Goal: Task Accomplishment & Management: Use online tool/utility

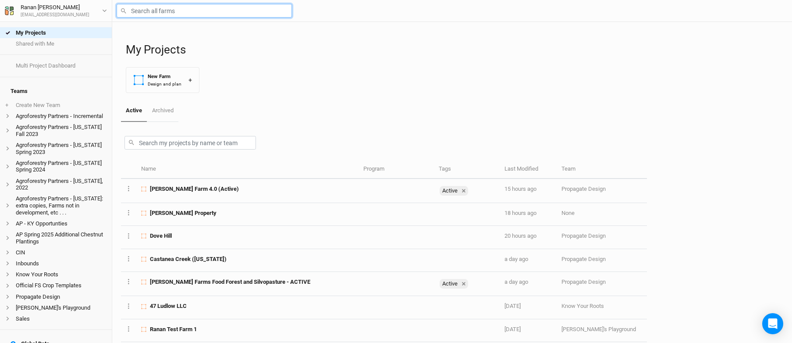
click at [168, 12] on input "text" at bounding box center [204, 11] width 175 height 14
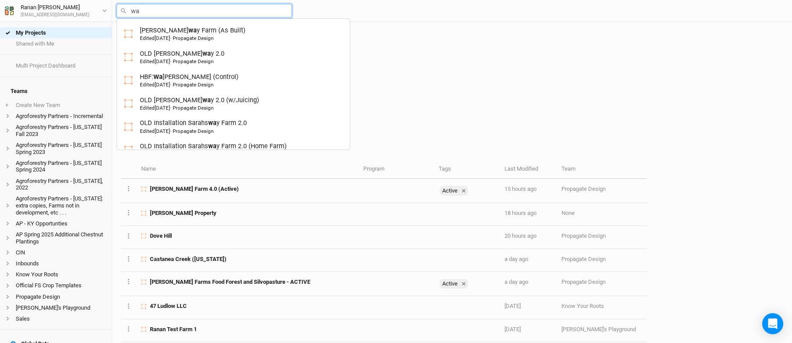
type input "wal"
type input "[PERSON_NAME] Farms Food Forest and Silvopasture - ACTIVE"
type input "[PERSON_NAME]"
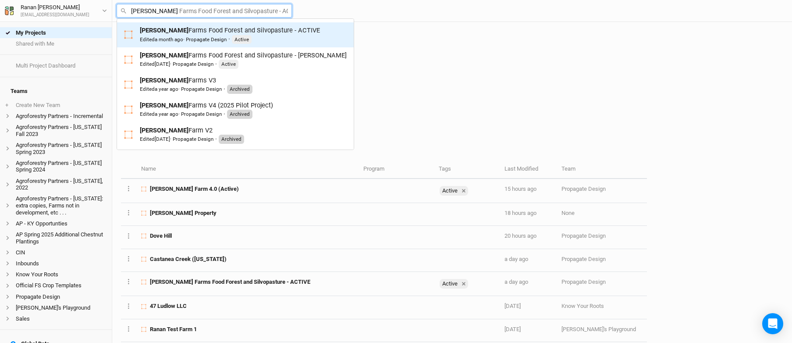
click at [177, 30] on div "[PERSON_NAME] Farms Food Forest and Silvopasture - ACTIVE Edited a month ago · …" at bounding box center [230, 35] width 180 height 18
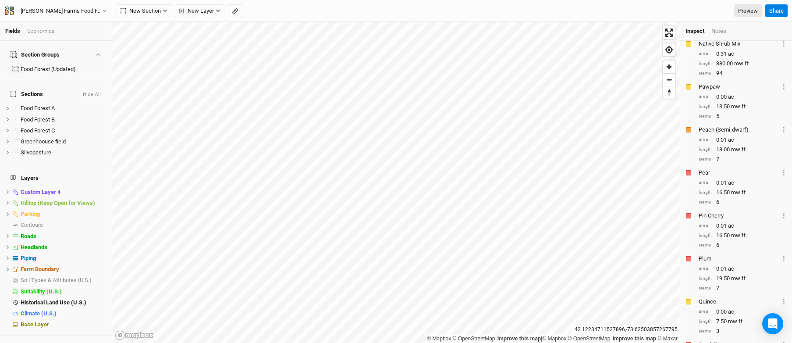
scroll to position [1022, 0]
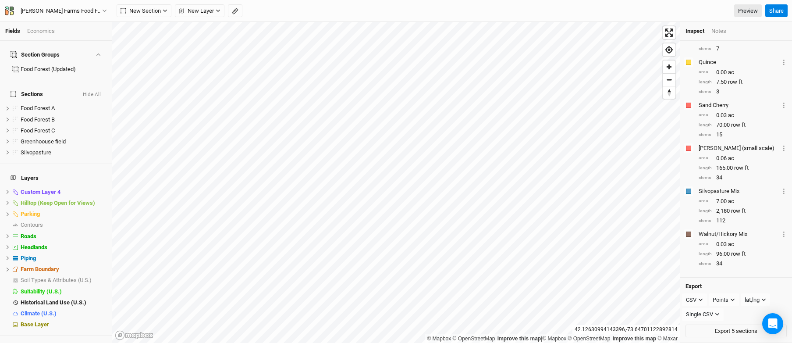
click at [44, 33] on div "Economics" at bounding box center [41, 31] width 28 height 8
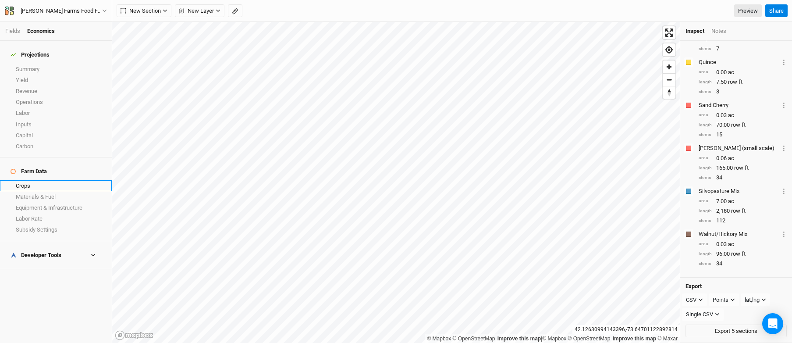
click at [23, 180] on link "Crops" at bounding box center [56, 185] width 112 height 11
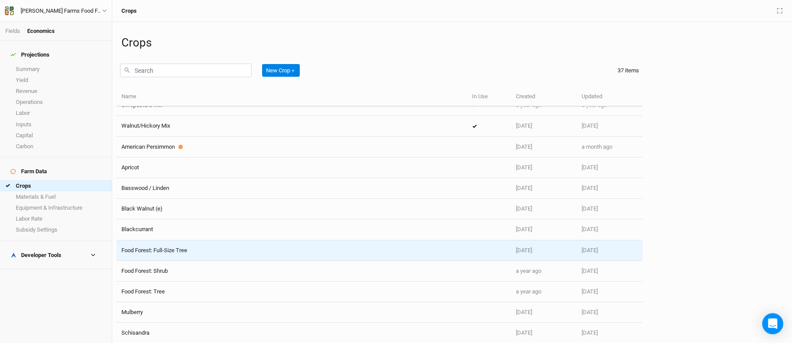
scroll to position [536, 0]
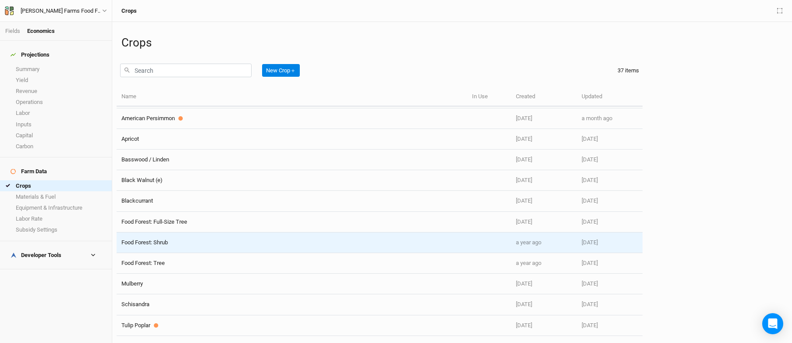
click at [185, 234] on td "Food Forest: Shrub" at bounding box center [292, 242] width 351 height 21
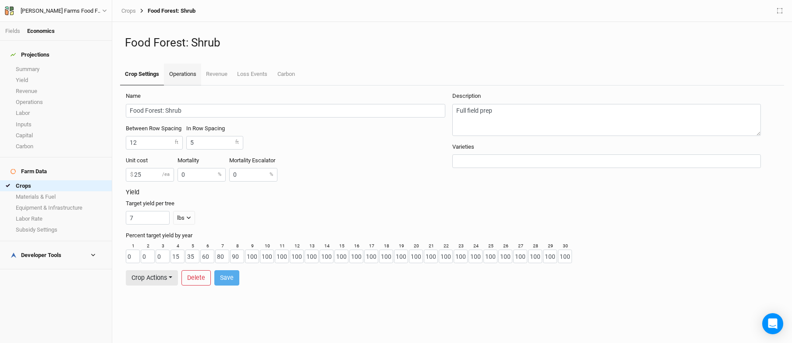
click at [194, 80] on link "Operations" at bounding box center [182, 75] width 37 height 22
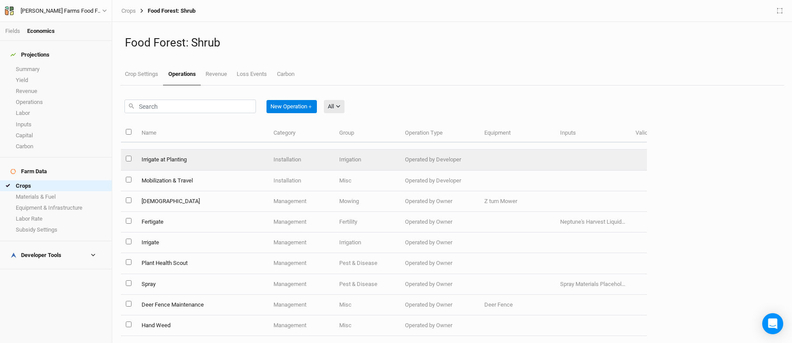
scroll to position [268, 0]
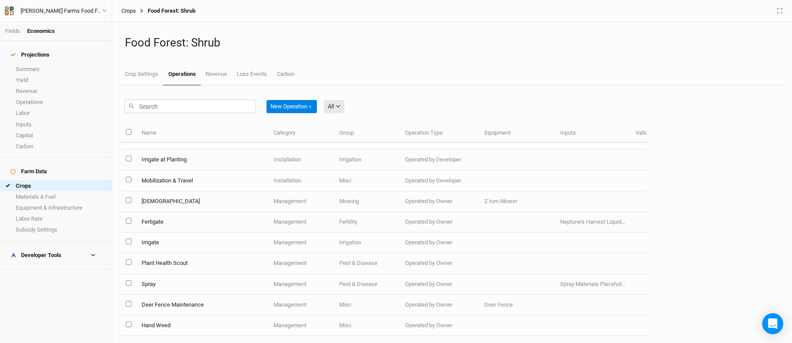
click at [130, 8] on link "Crops" at bounding box center [128, 10] width 14 height 7
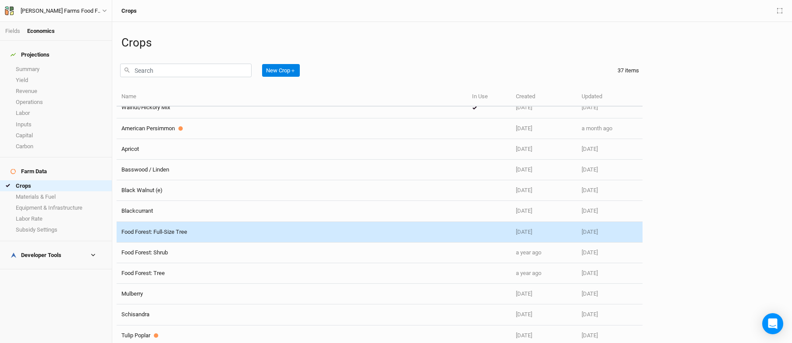
scroll to position [527, 0]
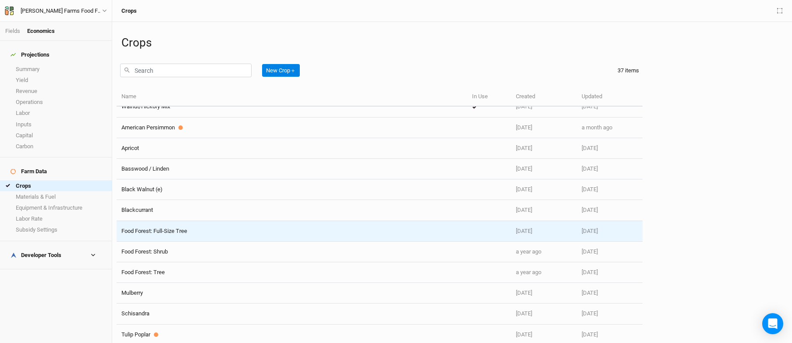
click at [202, 231] on div "Food Forest: Full-Size Tree" at bounding box center [291, 231] width 341 height 8
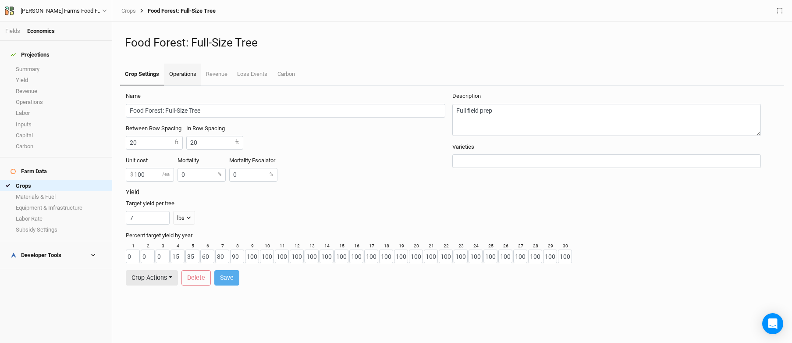
click at [179, 74] on link "Operations" at bounding box center [182, 75] width 37 height 22
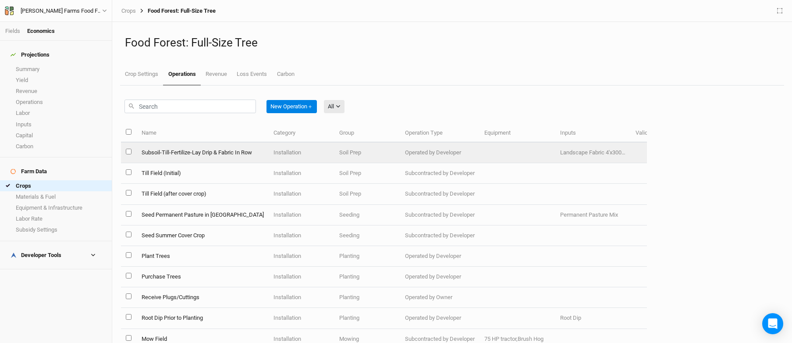
click at [209, 147] on td "Subsoil-Till-Fertilize-Lay Drip & Fabric In Row" at bounding box center [202, 152] width 132 height 21
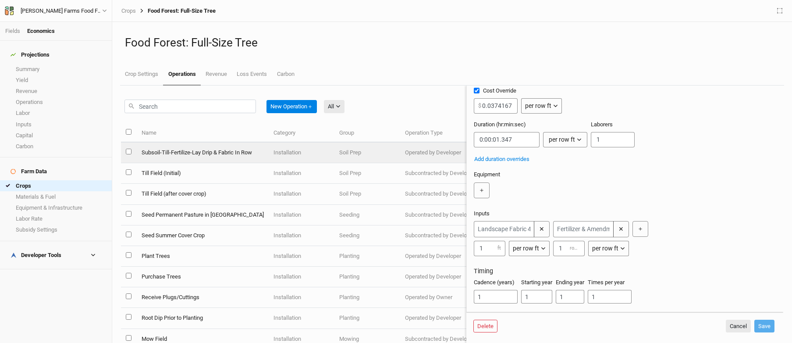
scroll to position [89, 0]
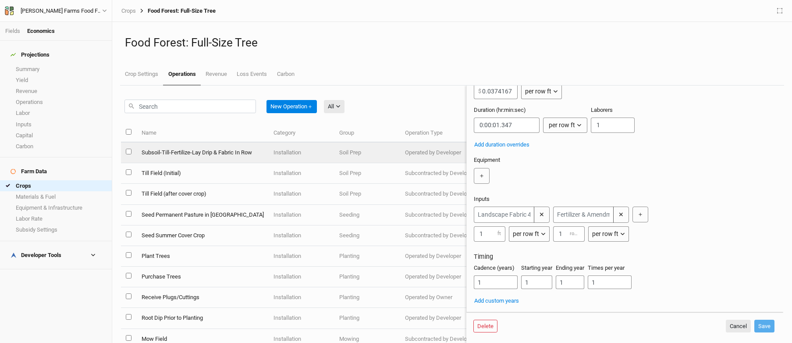
click at [367, 82] on ul "Crop Settings Operations Revenue Loss Events Carbon" at bounding box center [452, 75] width 664 height 22
click at [735, 319] on button "Cancel" at bounding box center [738, 325] width 25 height 13
